Goal: Information Seeking & Learning: Understand process/instructions

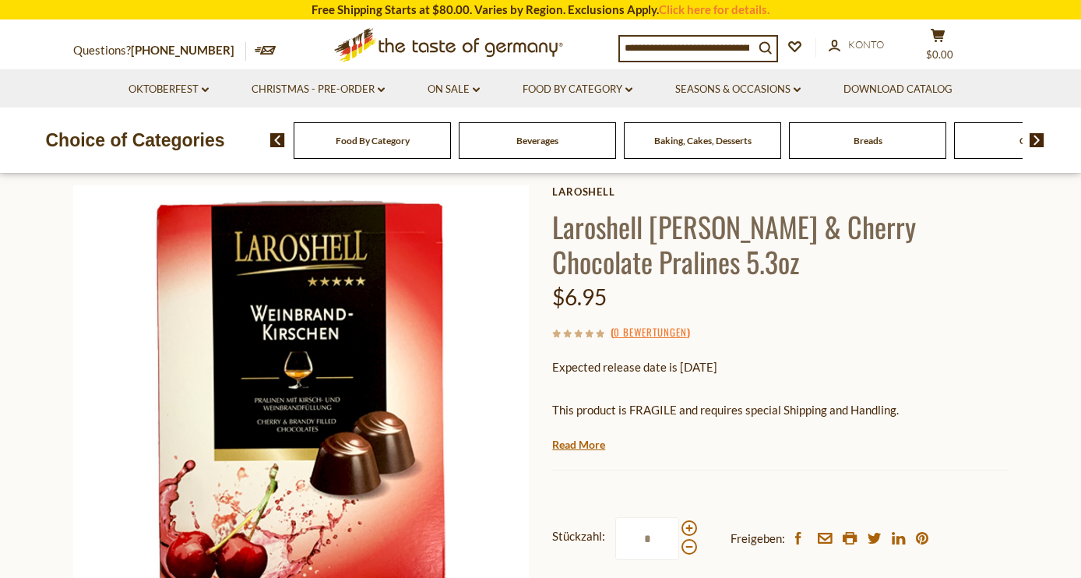
scroll to position [146, 0]
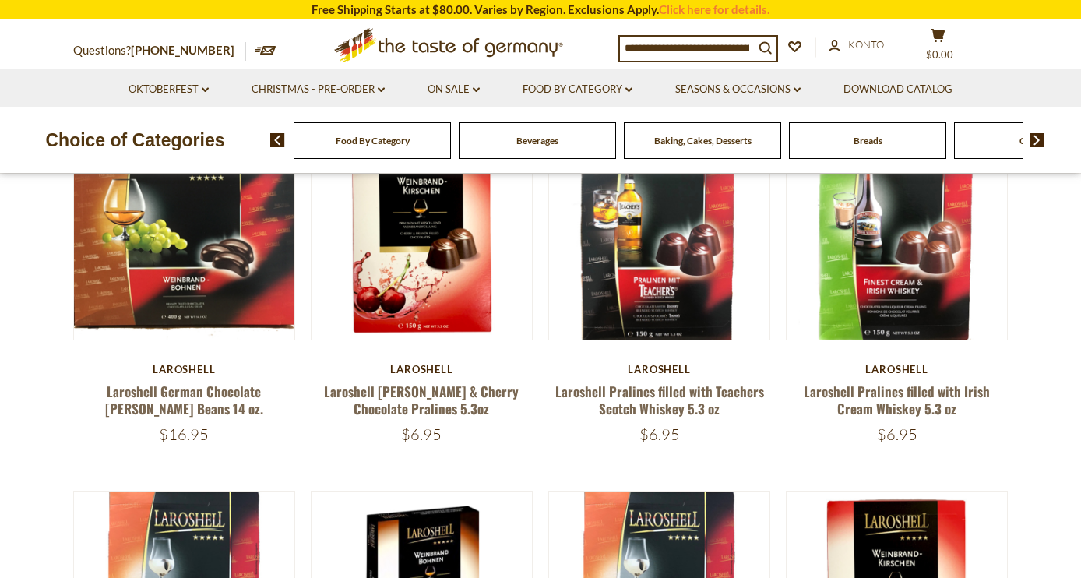
scroll to position [250, 0]
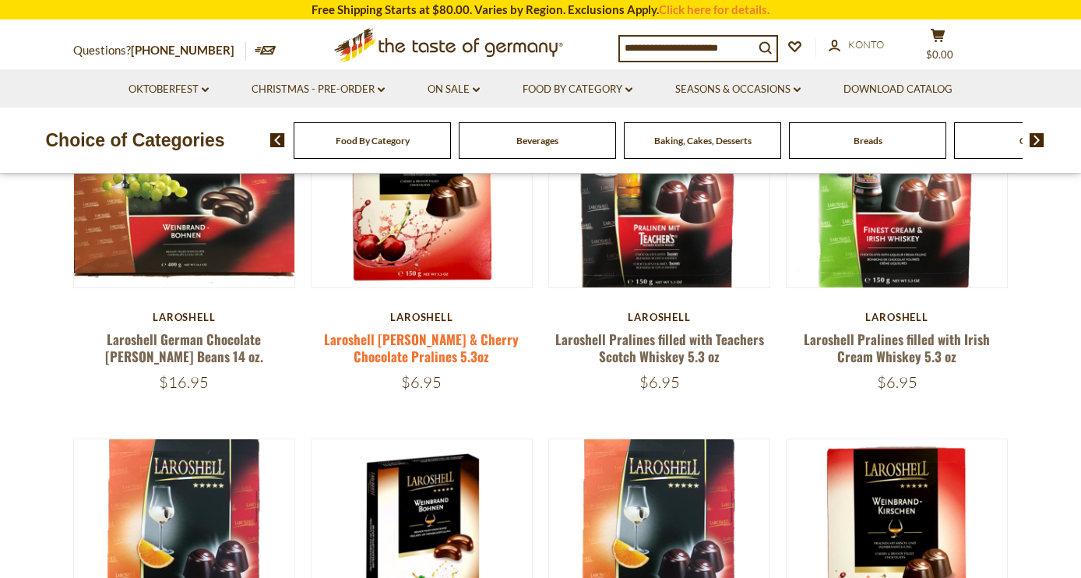
click at [410, 343] on link "Laroshell [PERSON_NAME] & Cherry Chocolate Pralines 5.3oz" at bounding box center [421, 347] width 195 height 36
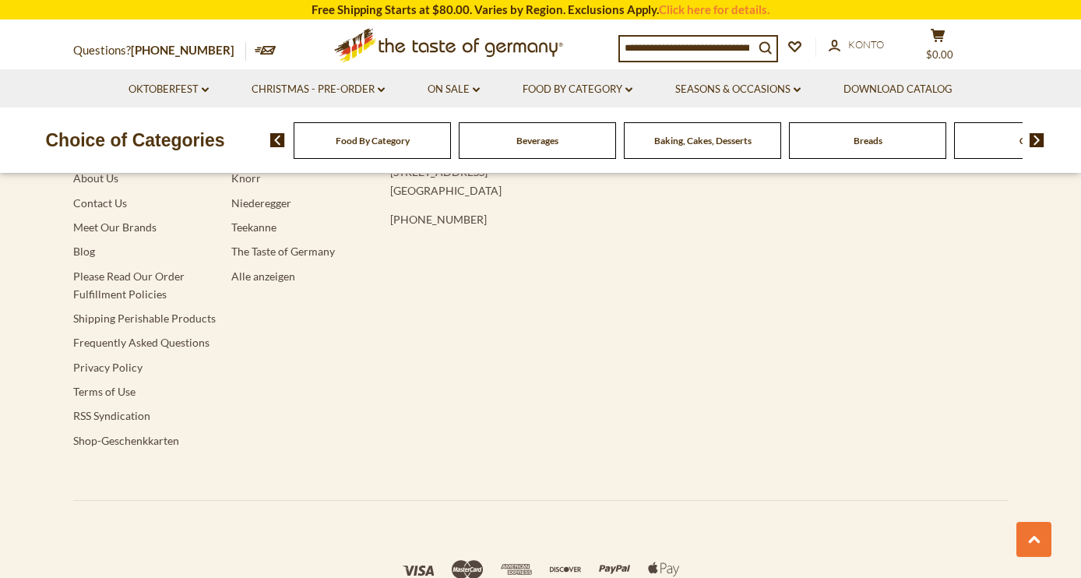
scroll to position [1205, 0]
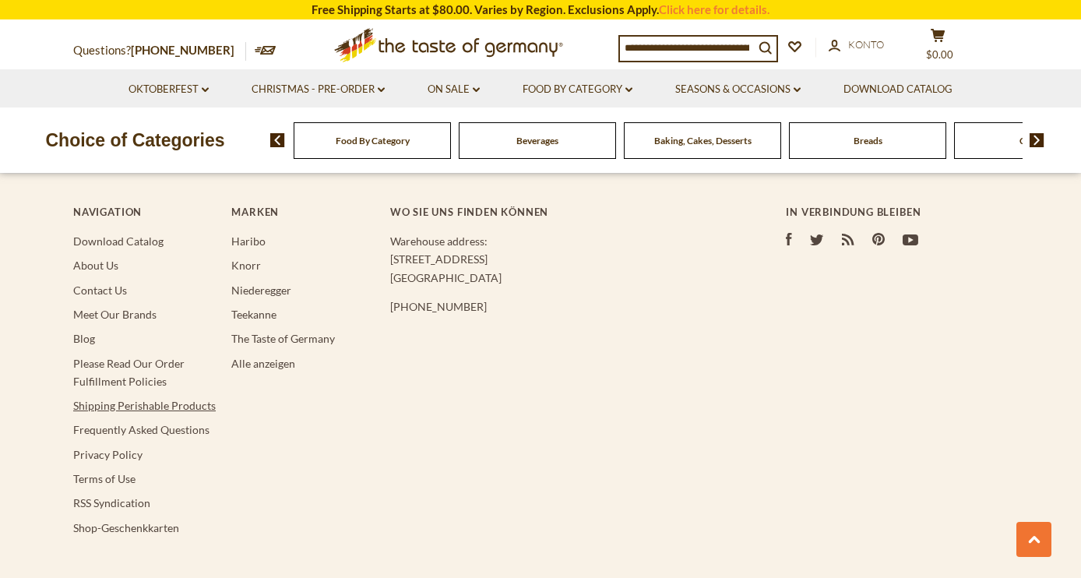
click at [111, 403] on link "Shipping Perishable Products" at bounding box center [144, 405] width 142 height 13
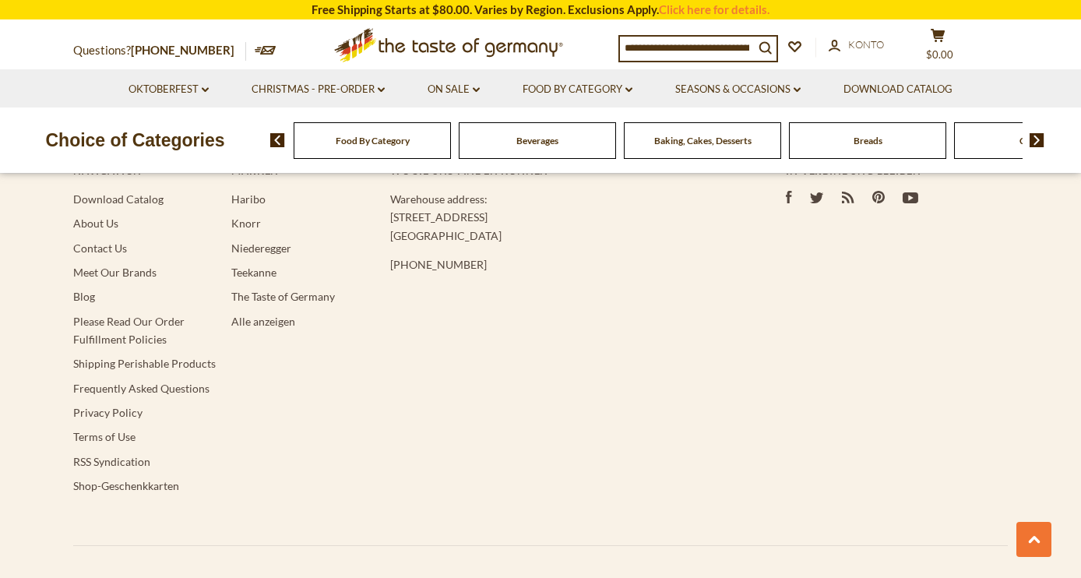
scroll to position [2134, 0]
click at [129, 354] on link "Shipping Perishable Products" at bounding box center [144, 360] width 142 height 13
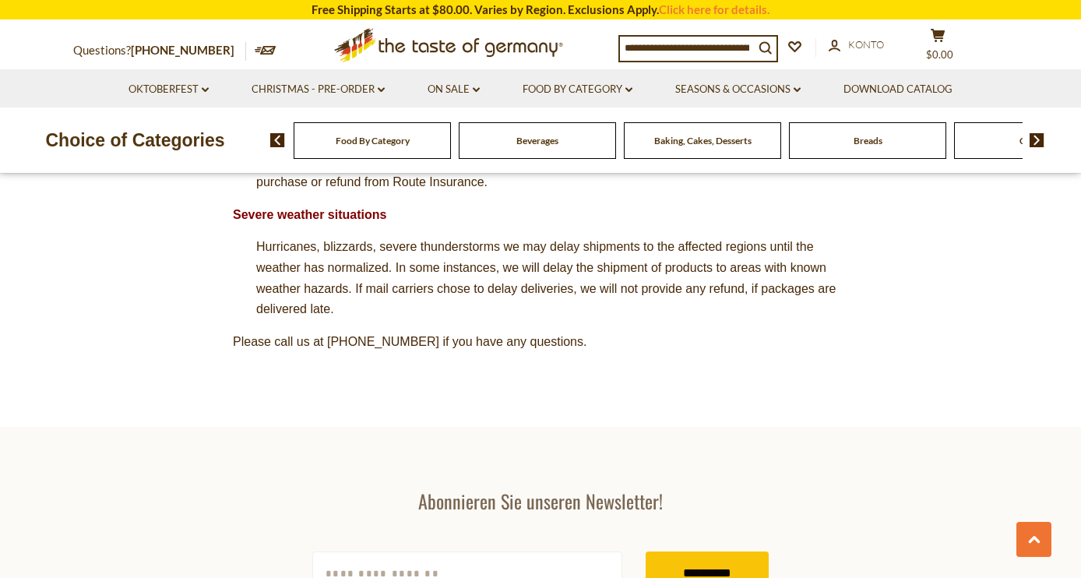
scroll to position [1584, 0]
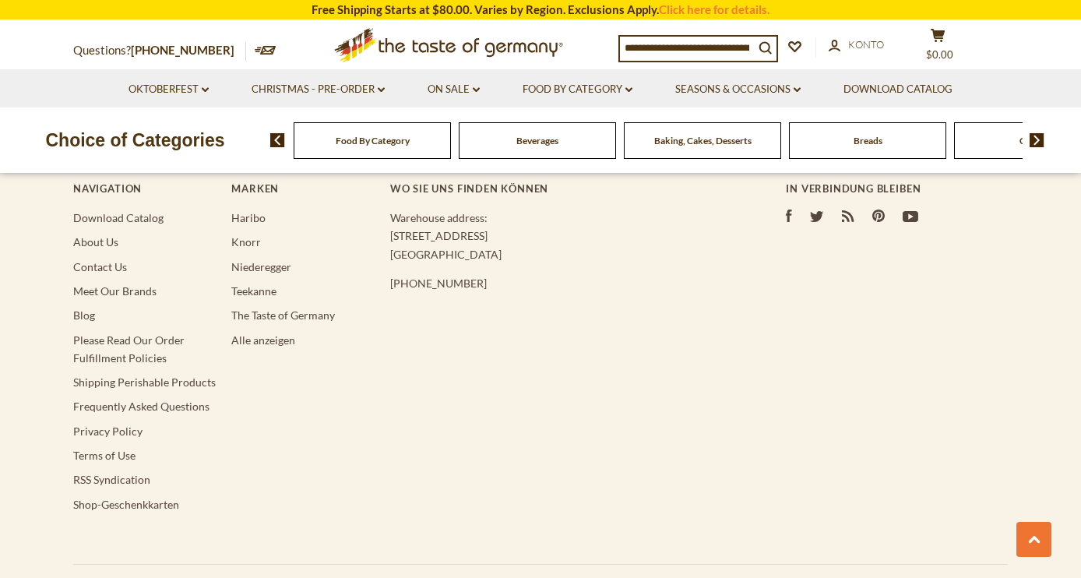
scroll to position [1228, 0]
